Goal: Information Seeking & Learning: Learn about a topic

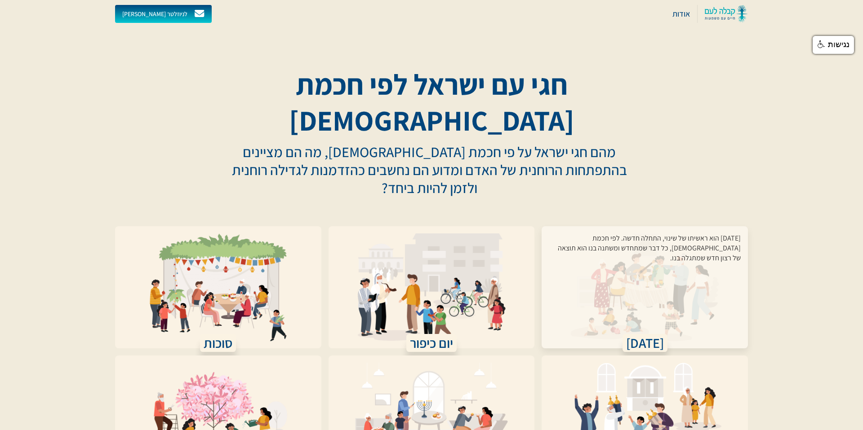
click at [652, 246] on div "[DATE] הוא ראשיתו של שינוי, התחלה חדשה. לפי חכמת [DEMOGRAPHIC_DATA], כל דבר שמת…" at bounding box center [645, 282] width 192 height 97
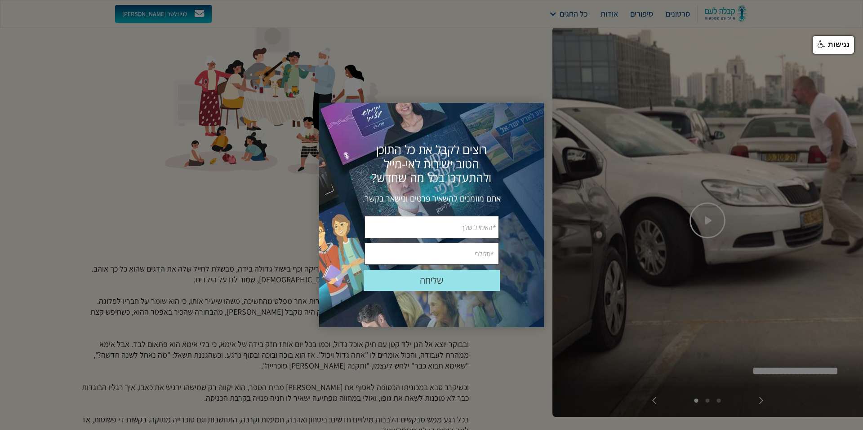
scroll to position [102, 0]
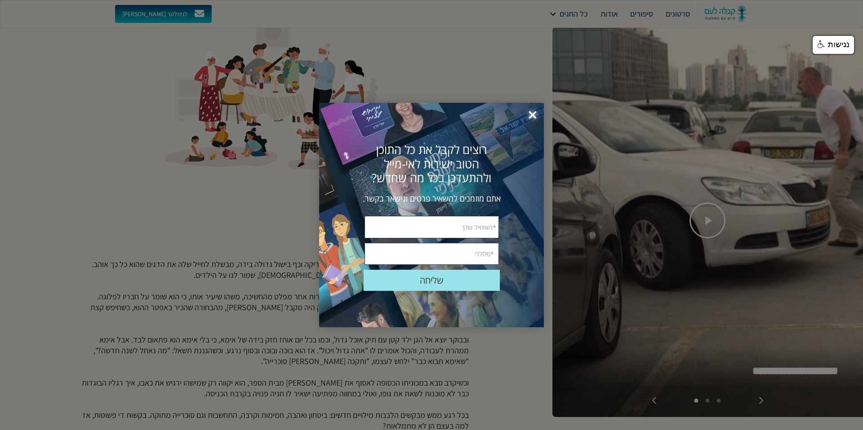
click at [530, 111] on span "×" at bounding box center [533, 116] width 20 height 20
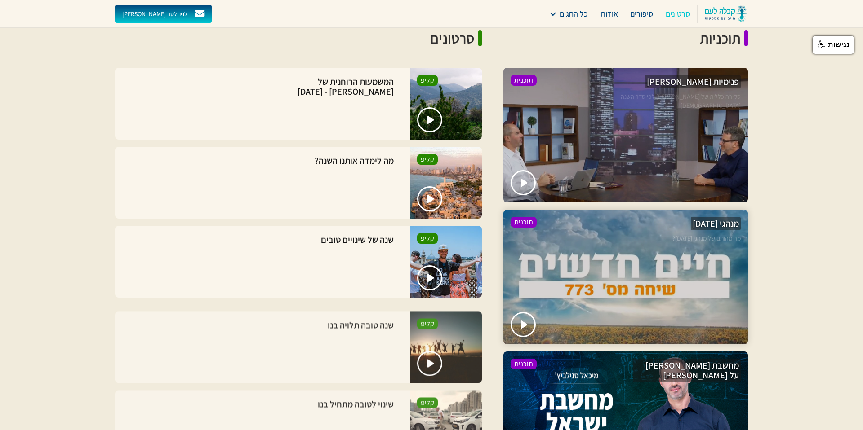
scroll to position [1102, 0]
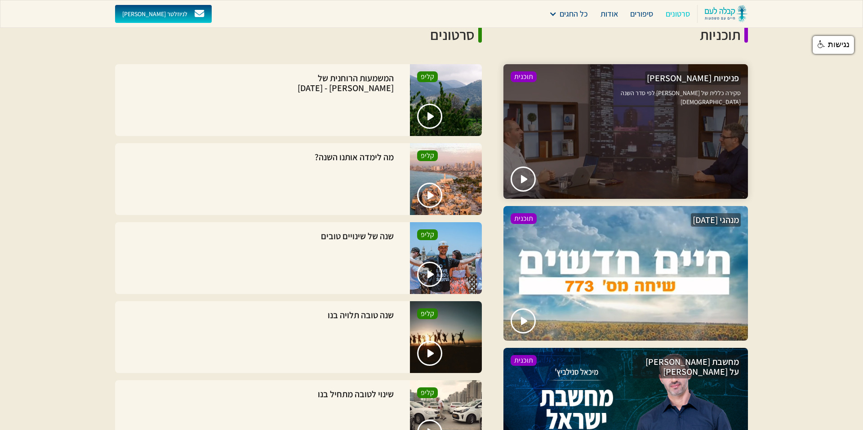
click at [570, 173] on div at bounding box center [625, 131] width 244 height 135
click at [603, 177] on div at bounding box center [625, 131] width 244 height 135
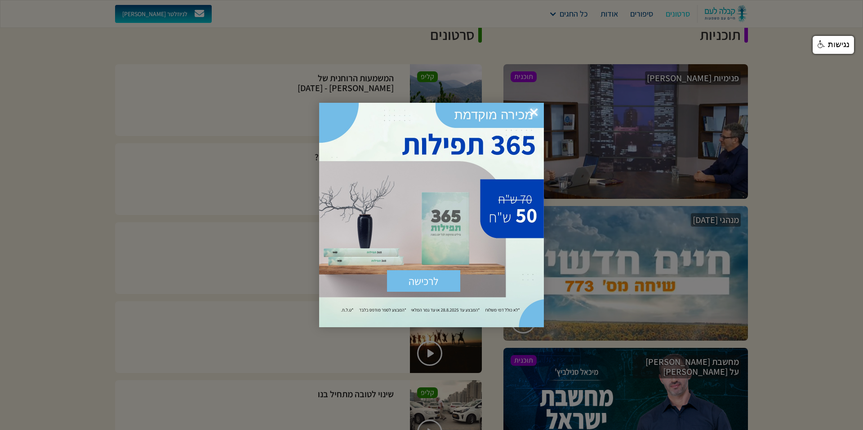
click at [532, 110] on span "×" at bounding box center [534, 113] width 20 height 20
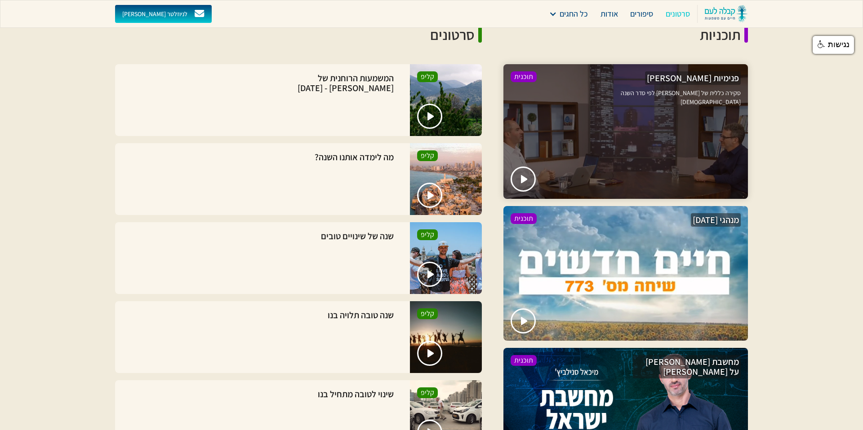
click at [613, 169] on div at bounding box center [625, 131] width 244 height 135
click at [524, 178] on img "open lightbox" at bounding box center [525, 179] width 8 height 9
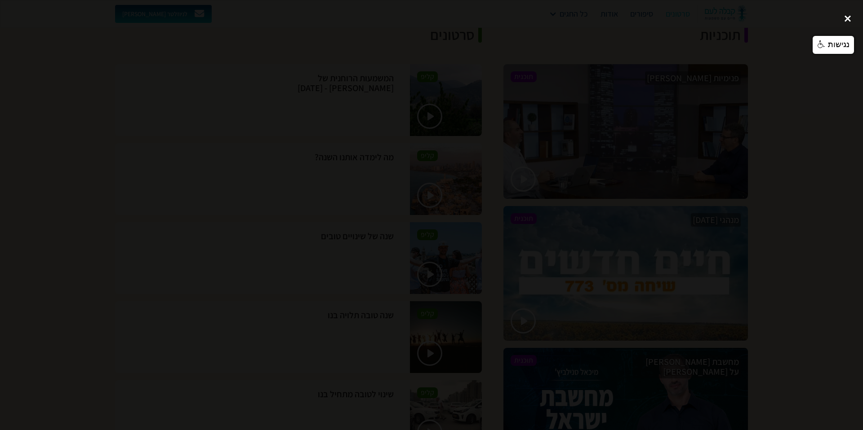
click at [848, 20] on div "close lightbox" at bounding box center [847, 19] width 31 height 20
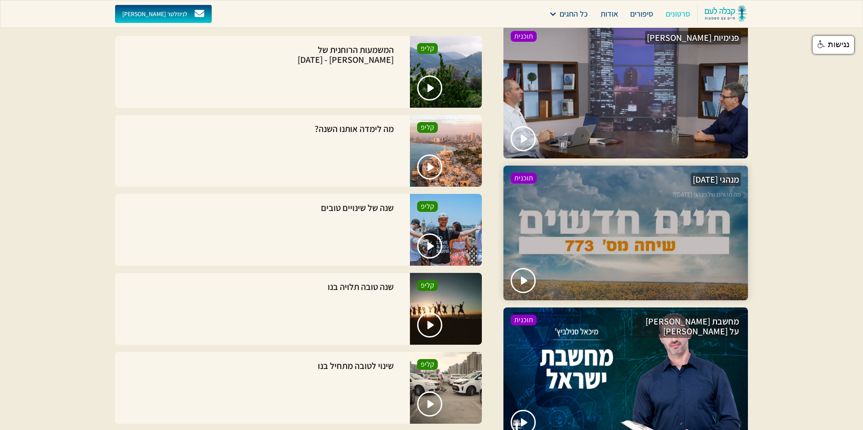
scroll to position [1157, 0]
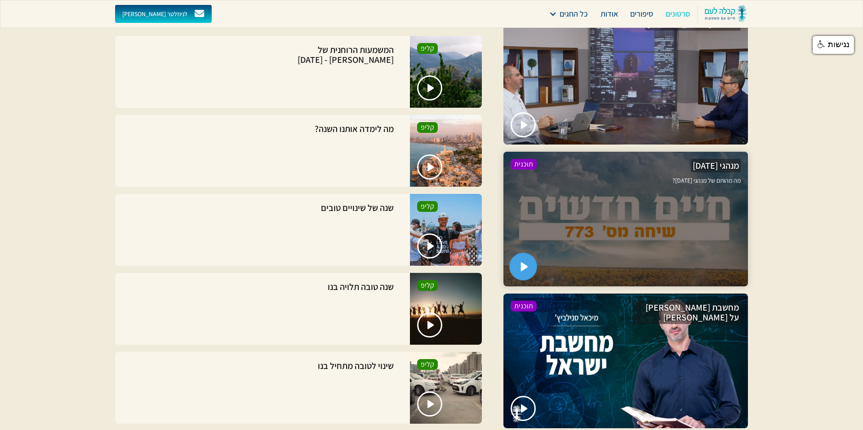
click at [521, 266] on img "open lightbox" at bounding box center [525, 267] width 8 height 9
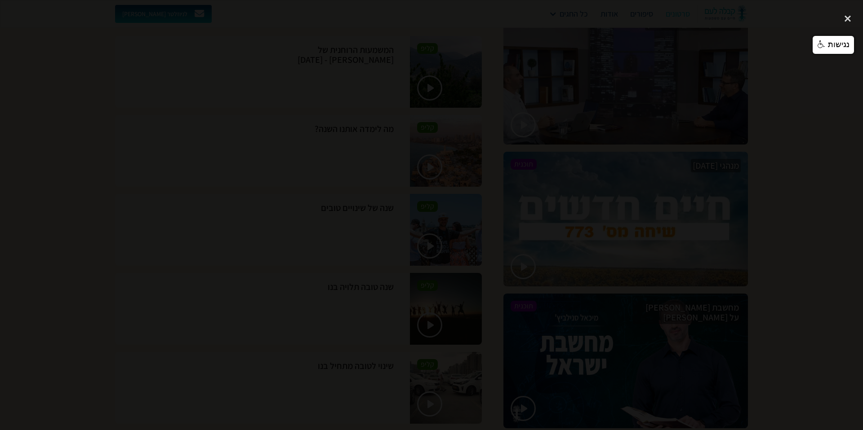
click at [661, 73] on div at bounding box center [431, 215] width 863 height 413
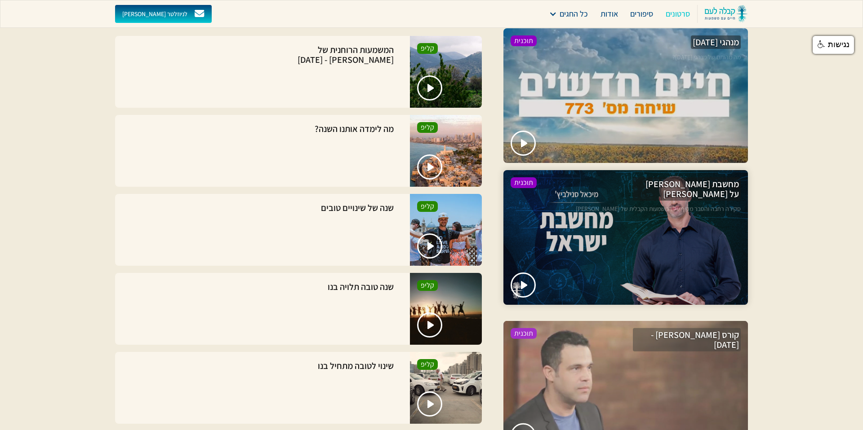
scroll to position [1291, 0]
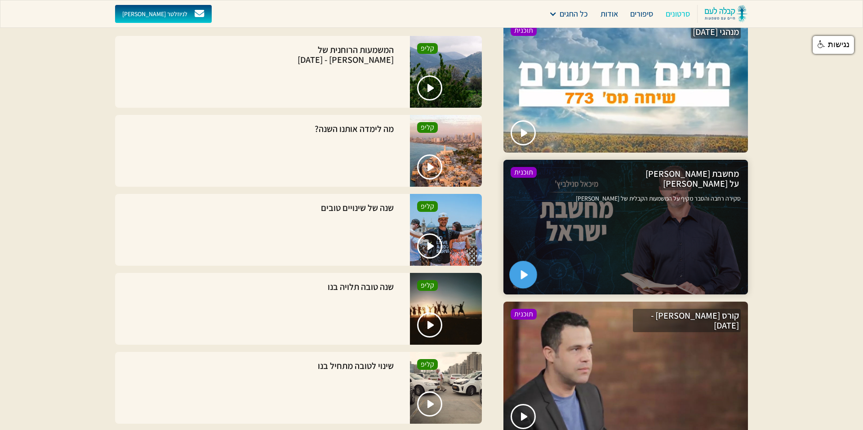
click at [526, 278] on img "open lightbox" at bounding box center [525, 275] width 8 height 9
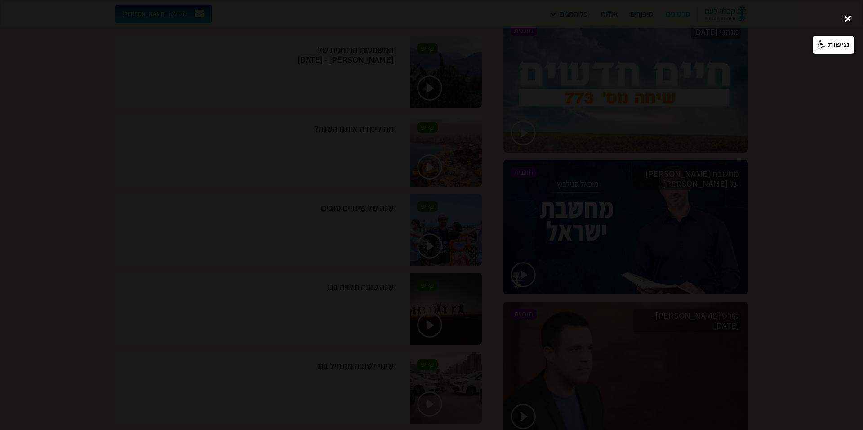
click at [846, 19] on div "close lightbox" at bounding box center [847, 19] width 31 height 20
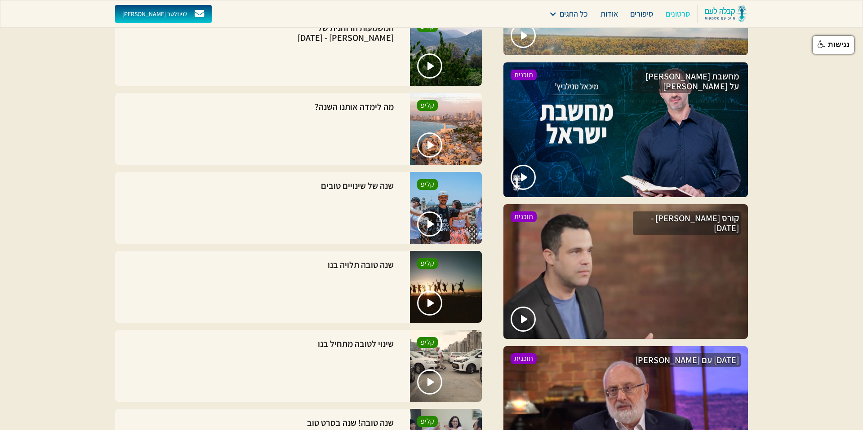
scroll to position [1389, 0]
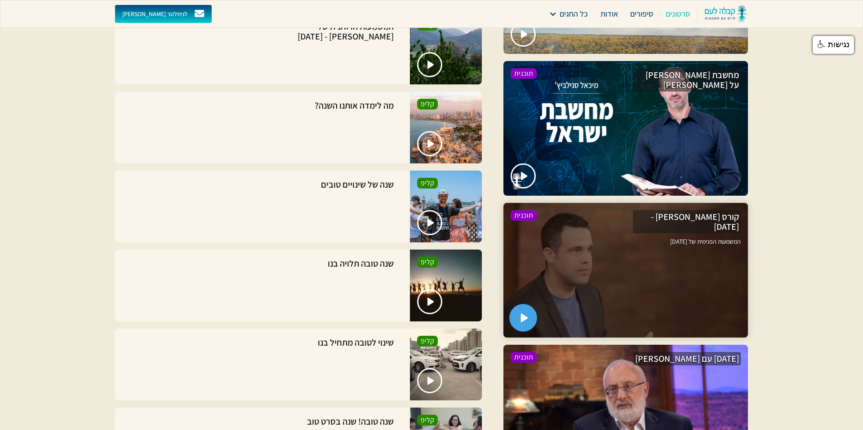
click at [522, 319] on img "open lightbox" at bounding box center [525, 318] width 8 height 9
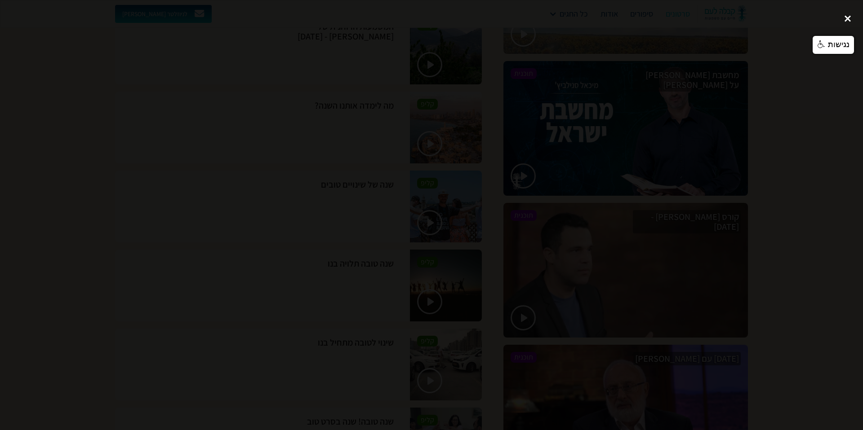
click at [847, 20] on div "close lightbox" at bounding box center [847, 19] width 31 height 20
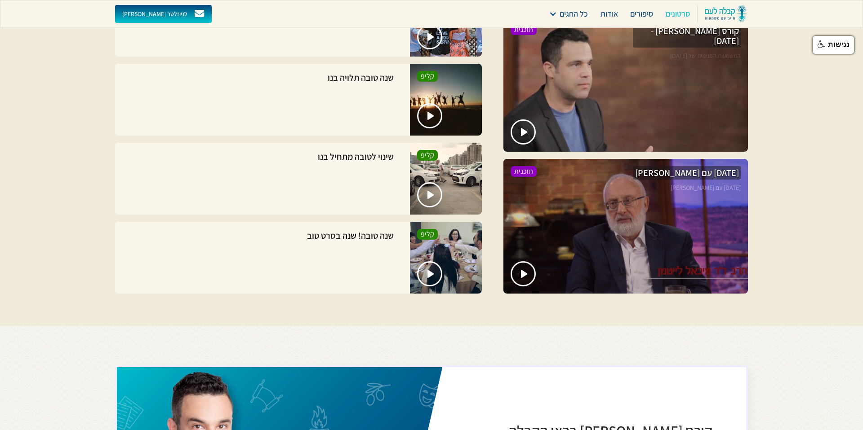
scroll to position [1621, 0]
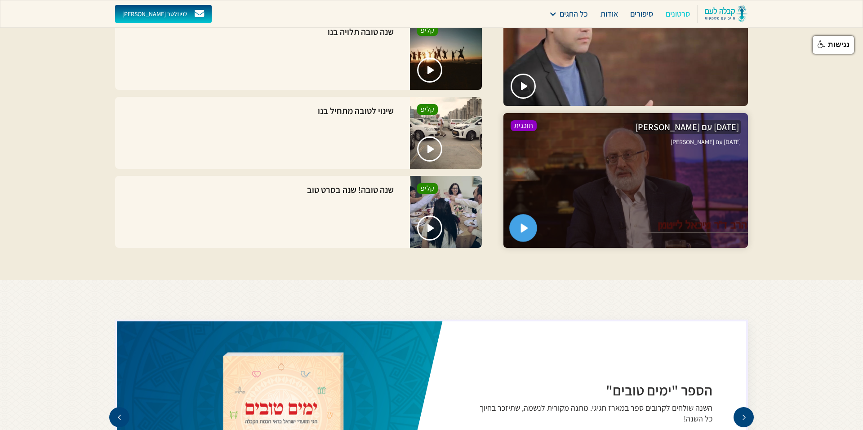
click at [527, 226] on img "open lightbox" at bounding box center [525, 228] width 8 height 9
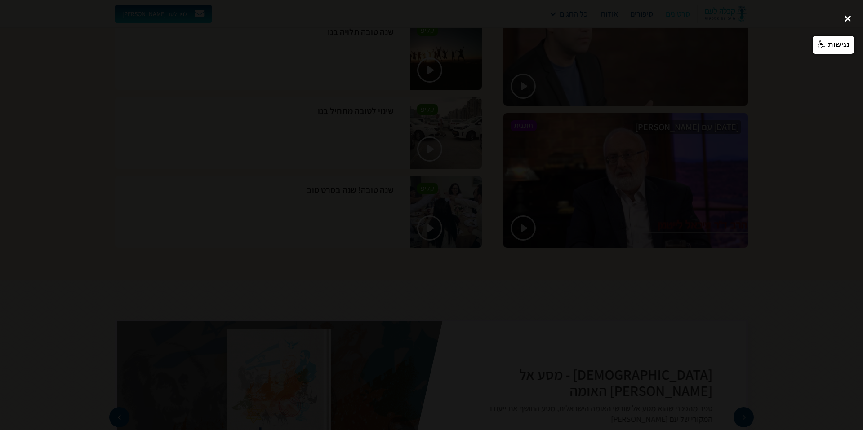
click at [847, 19] on div "close lightbox" at bounding box center [847, 19] width 31 height 20
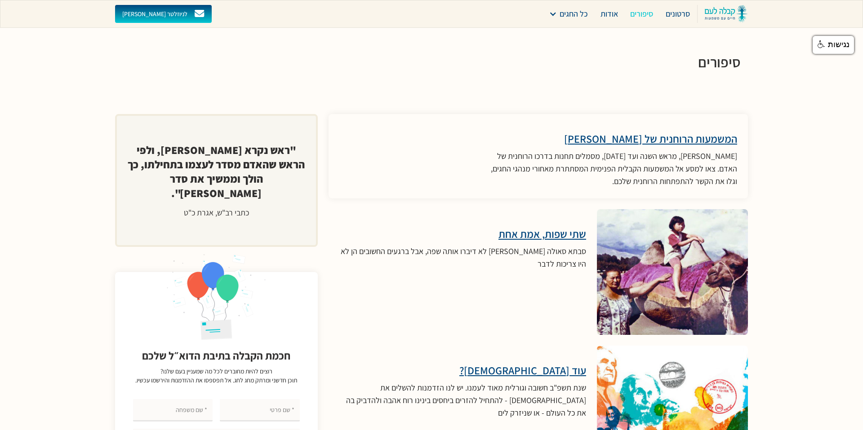
scroll to position [2182, 0]
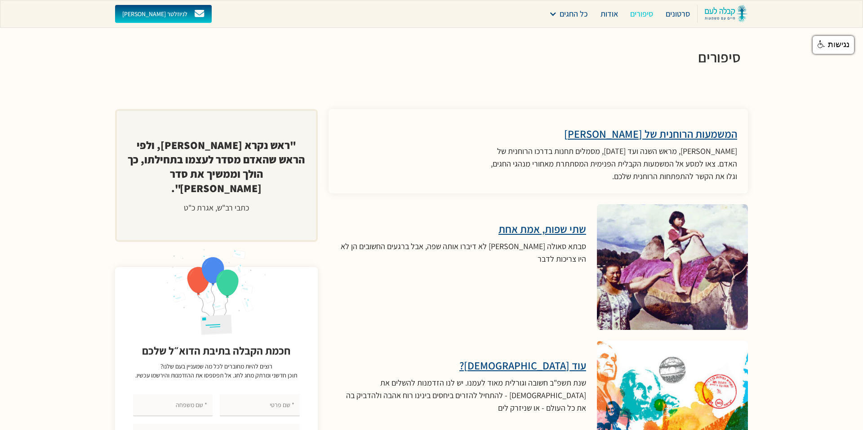
click at [677, 131] on h3 "המשמעות הרוחנית של [PERSON_NAME]" at bounding box center [613, 133] width 247 height 13
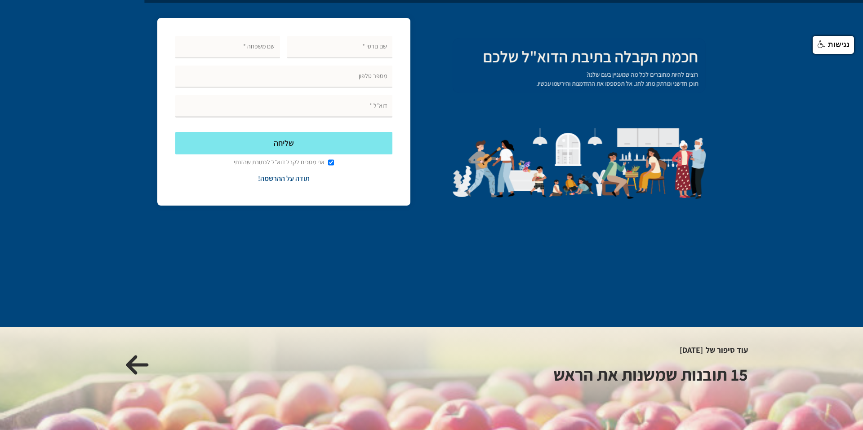
scroll to position [864, 0]
